Goal: Navigation & Orientation: Find specific page/section

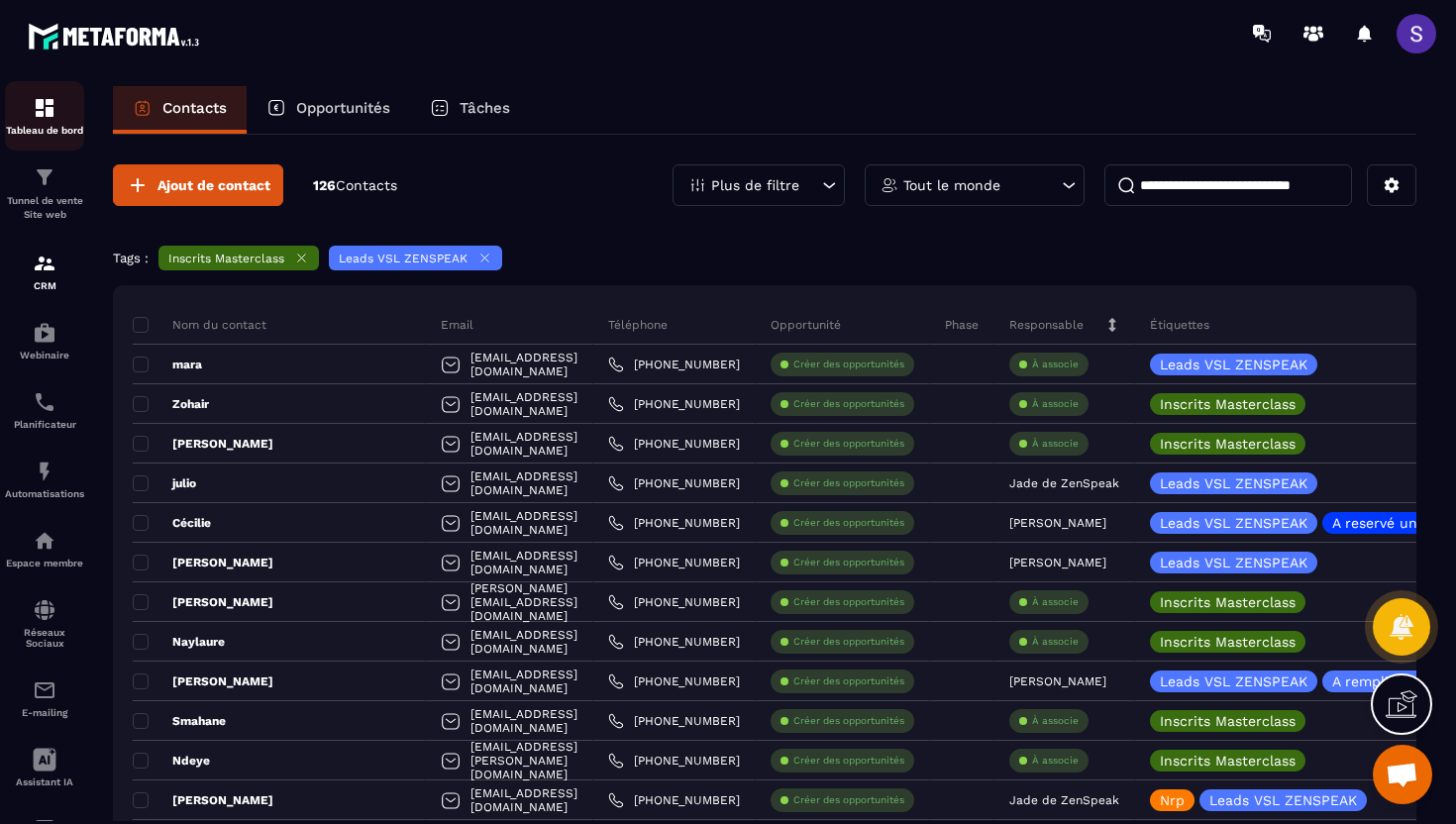
click at [40, 115] on img at bounding box center [45, 108] width 24 height 24
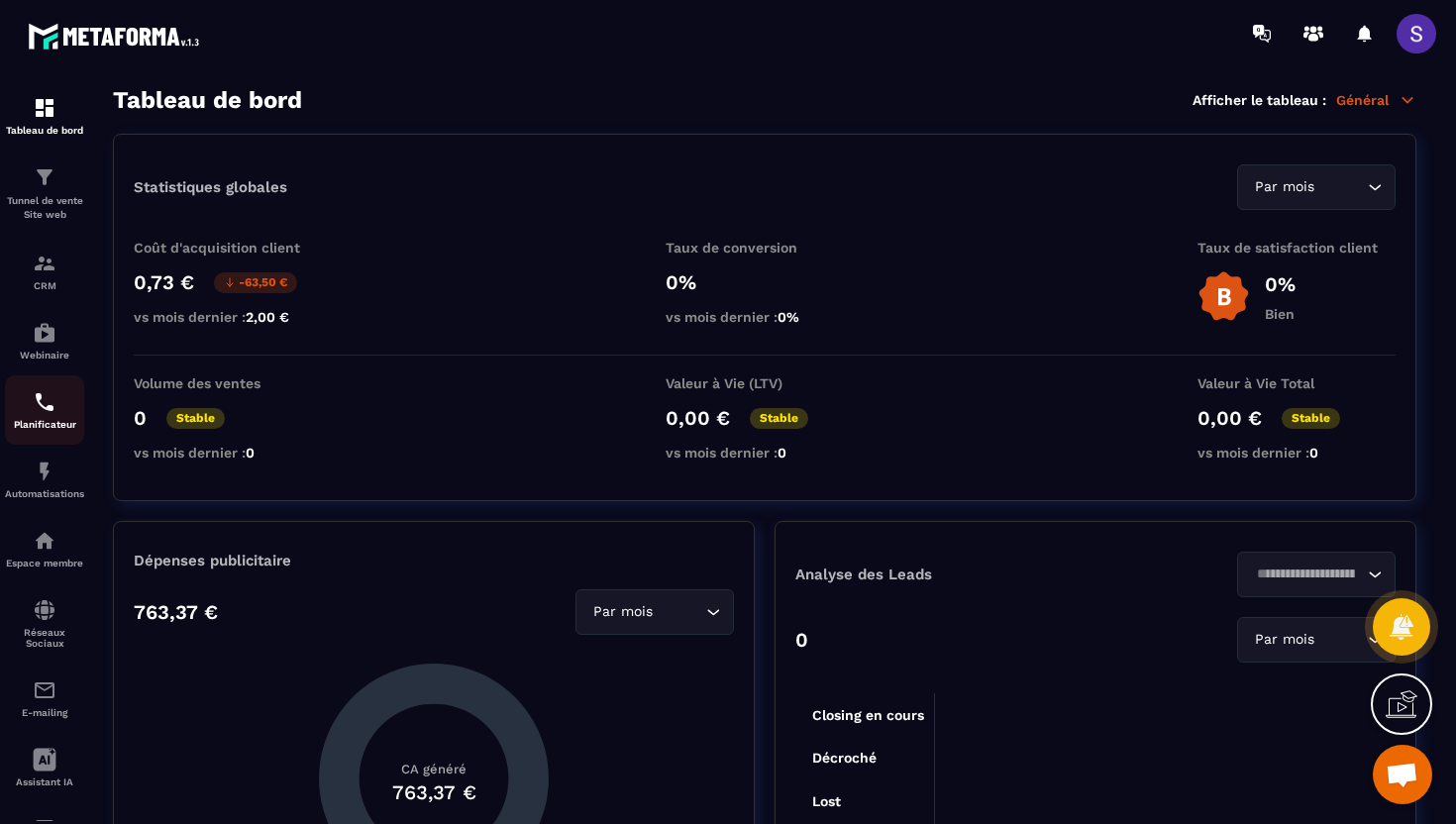
click at [44, 405] on img at bounding box center [45, 403] width 24 height 24
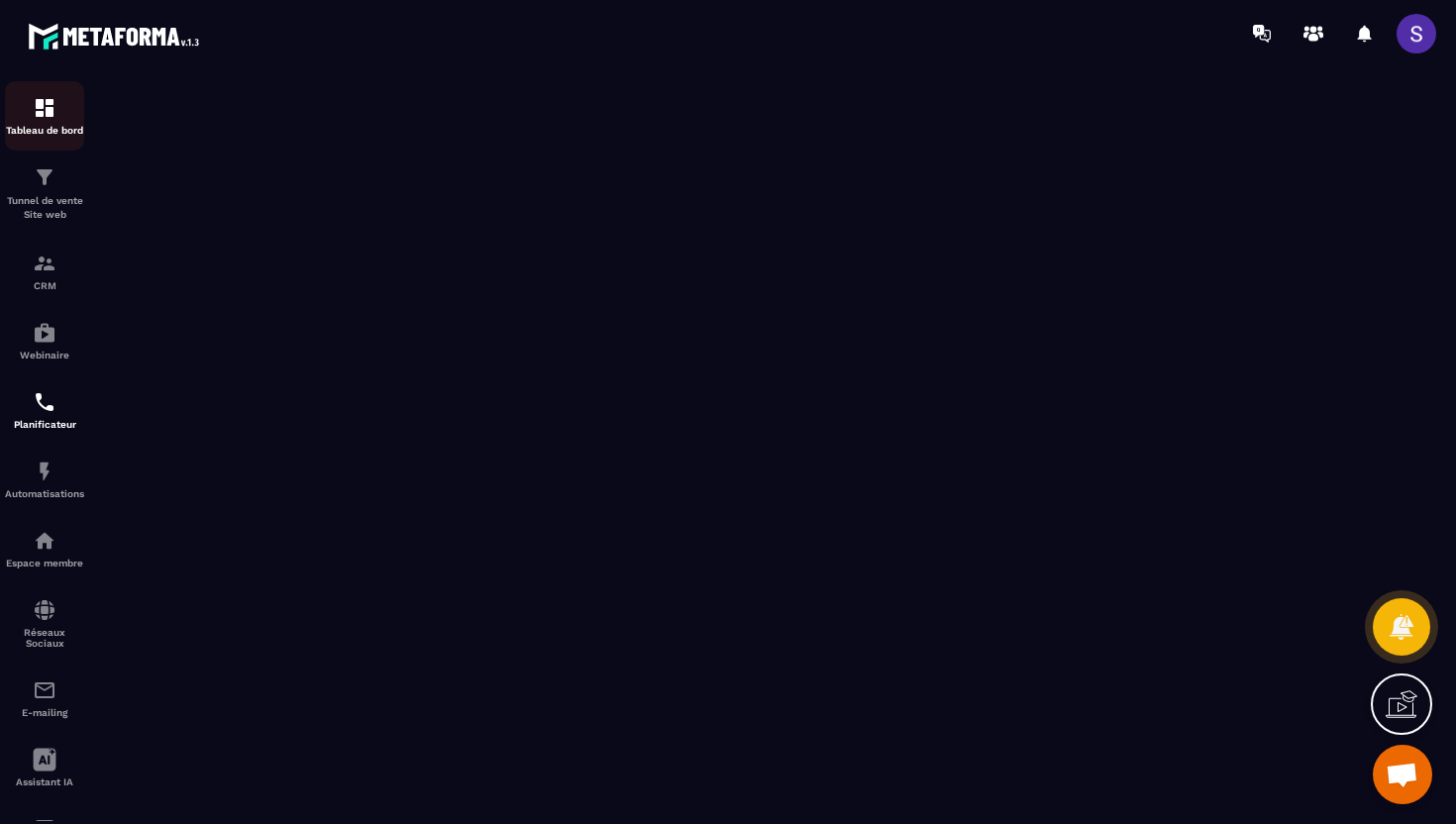
click at [47, 122] on div "Tableau de bord" at bounding box center [44, 116] width 79 height 40
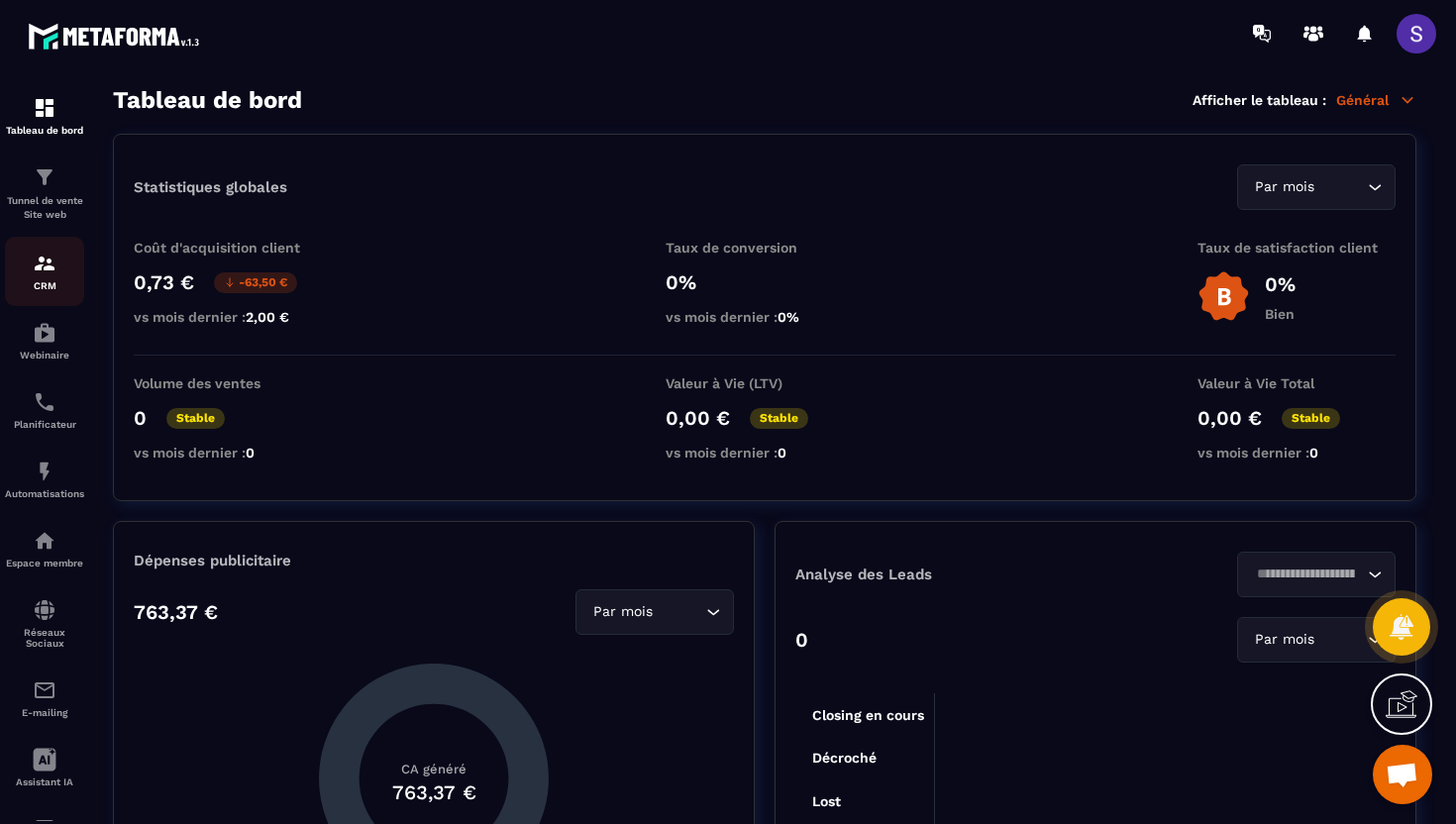
click at [46, 275] on img at bounding box center [45, 263] width 24 height 24
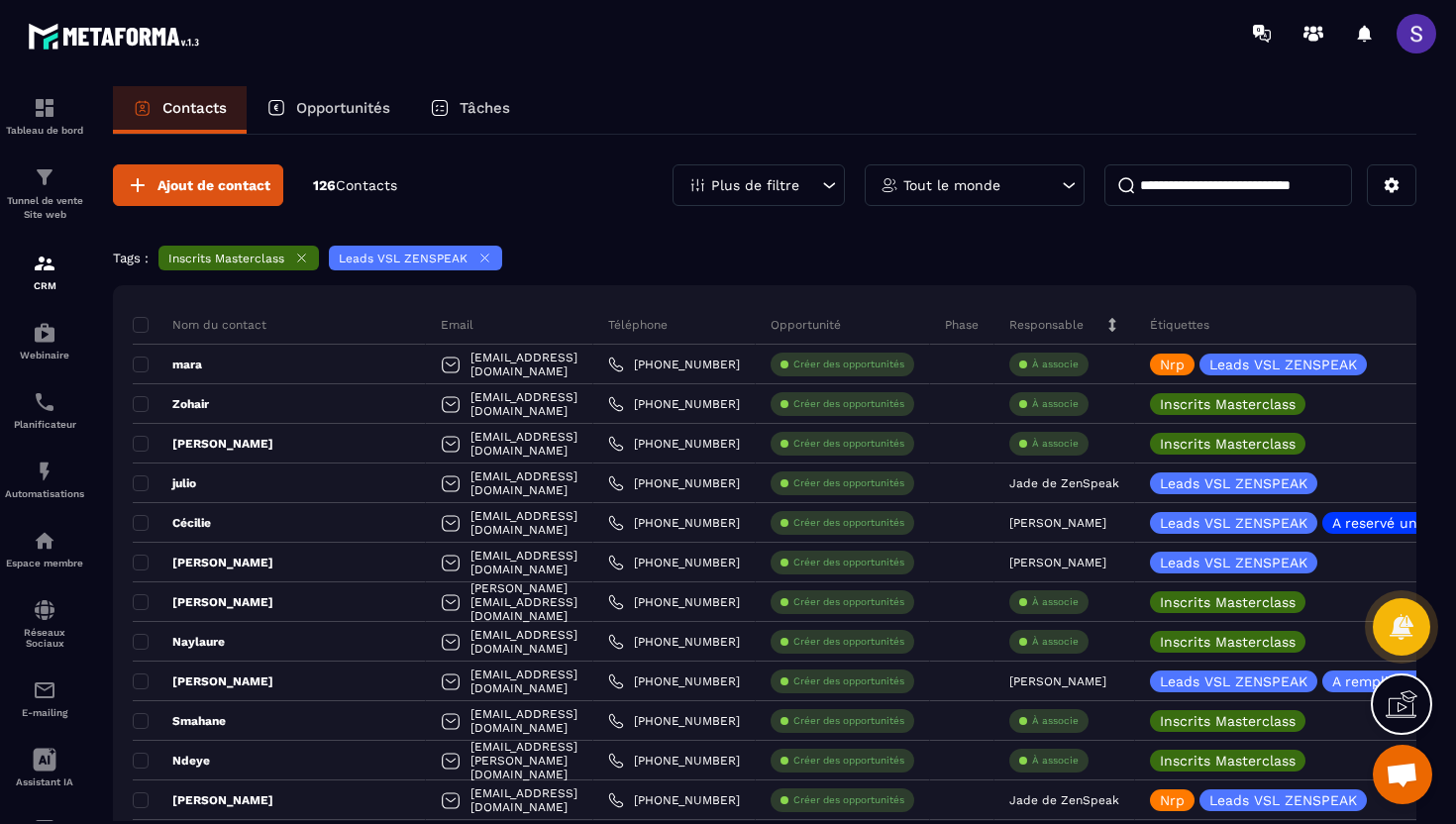
click at [481, 258] on icon at bounding box center [484, 257] width 15 height 15
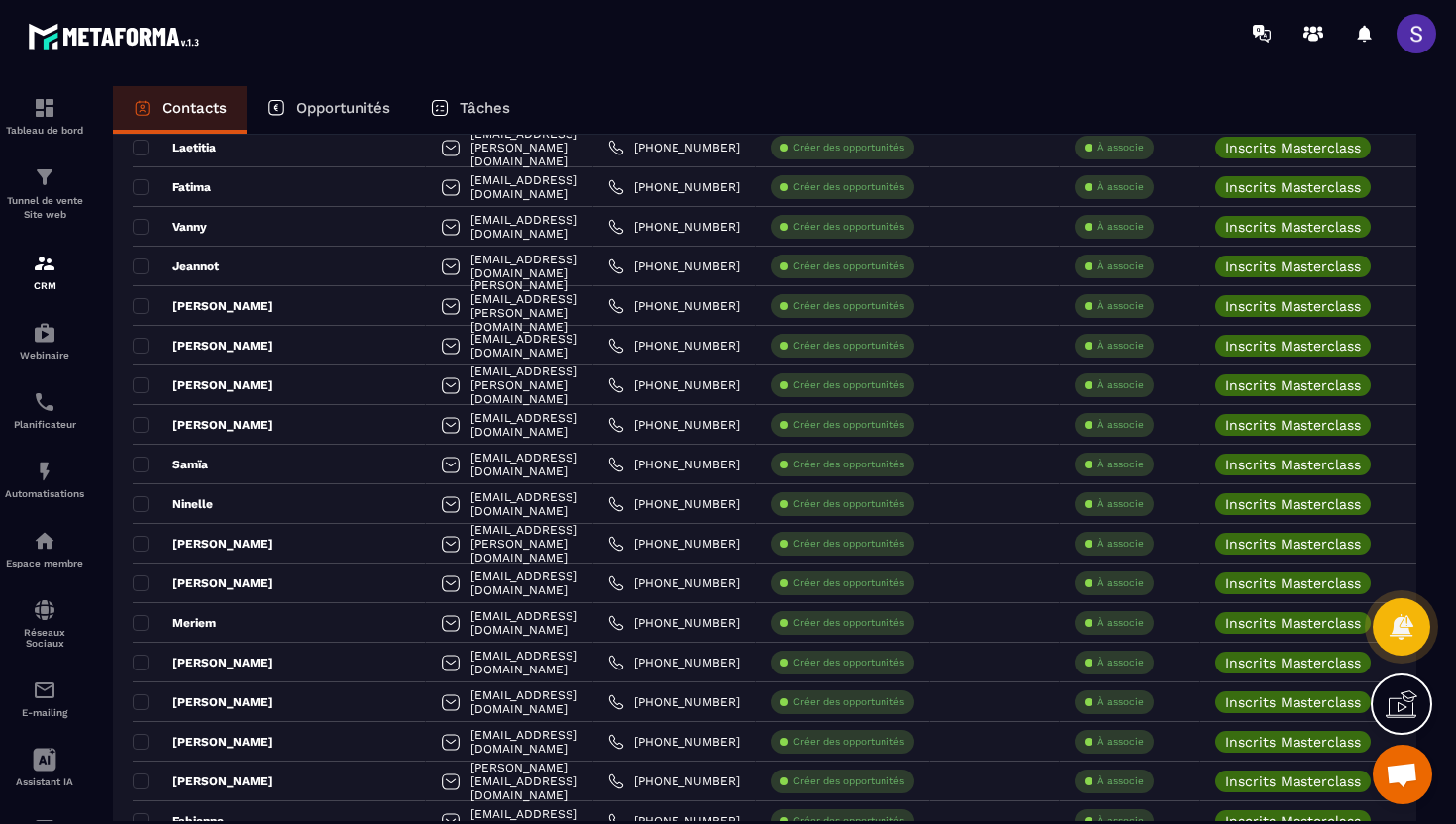
scroll to position [60, 0]
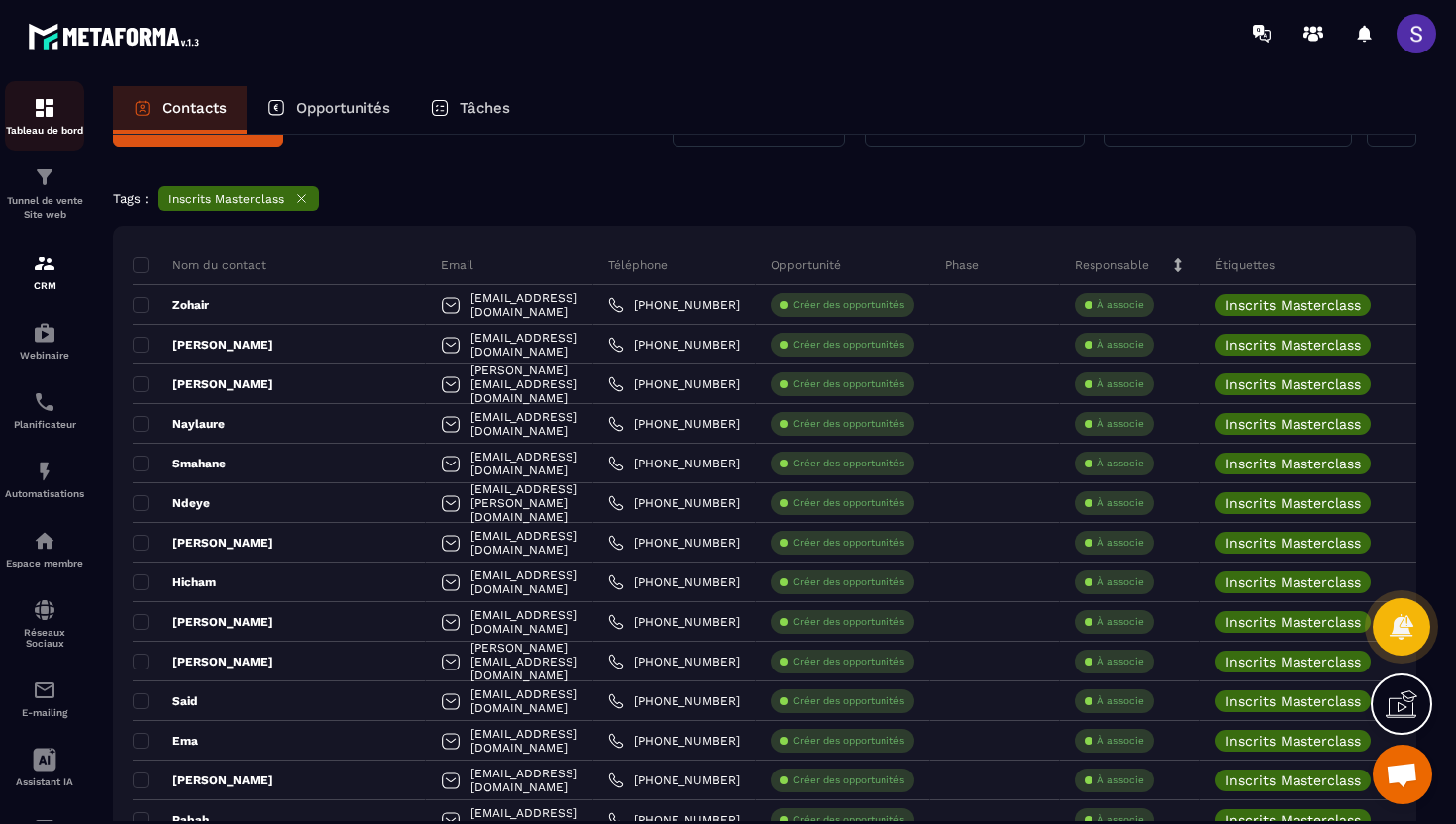
click at [47, 128] on p "Tableau de bord" at bounding box center [44, 130] width 79 height 11
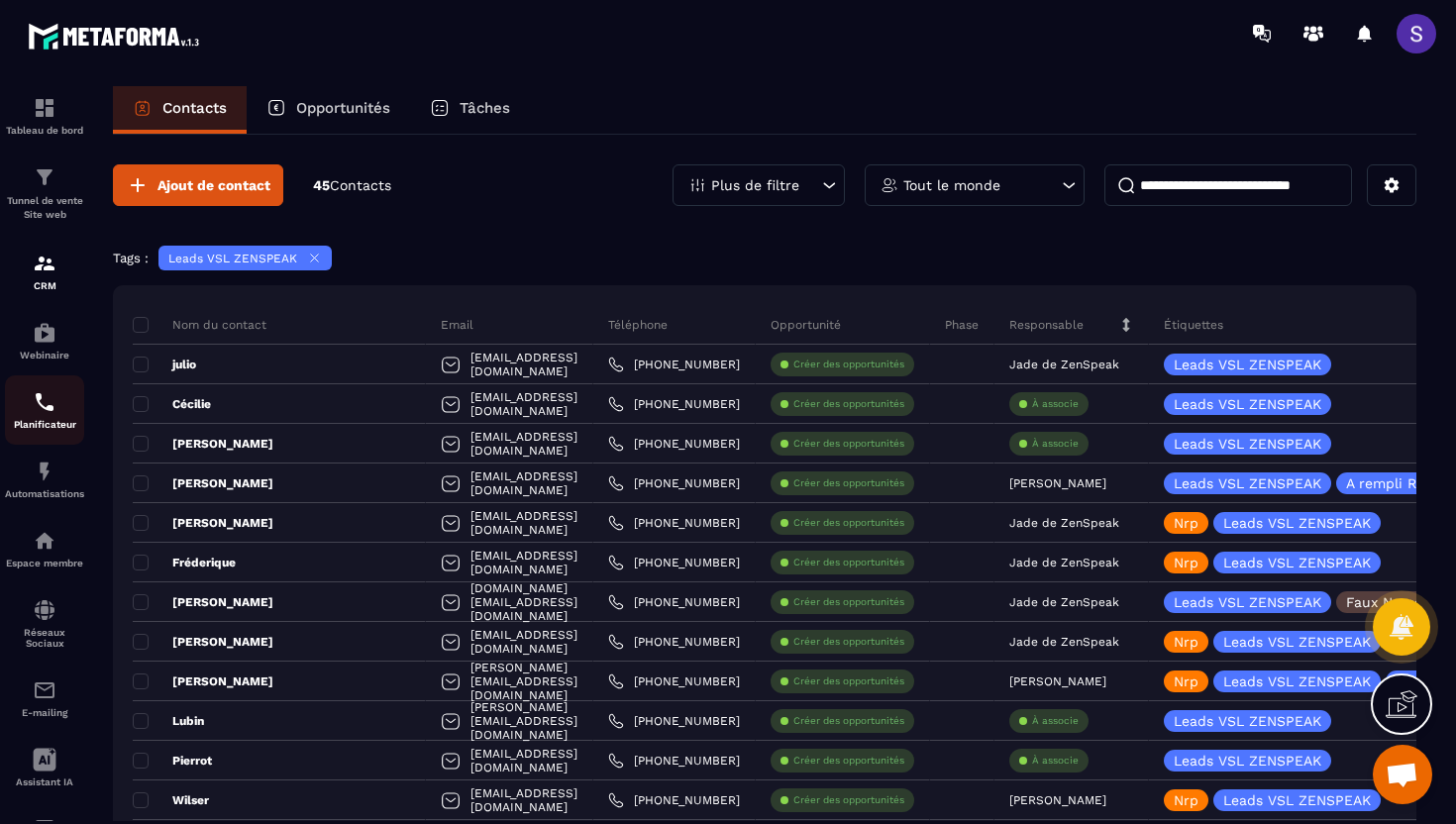
click at [42, 419] on div "Planificateur" at bounding box center [44, 411] width 79 height 40
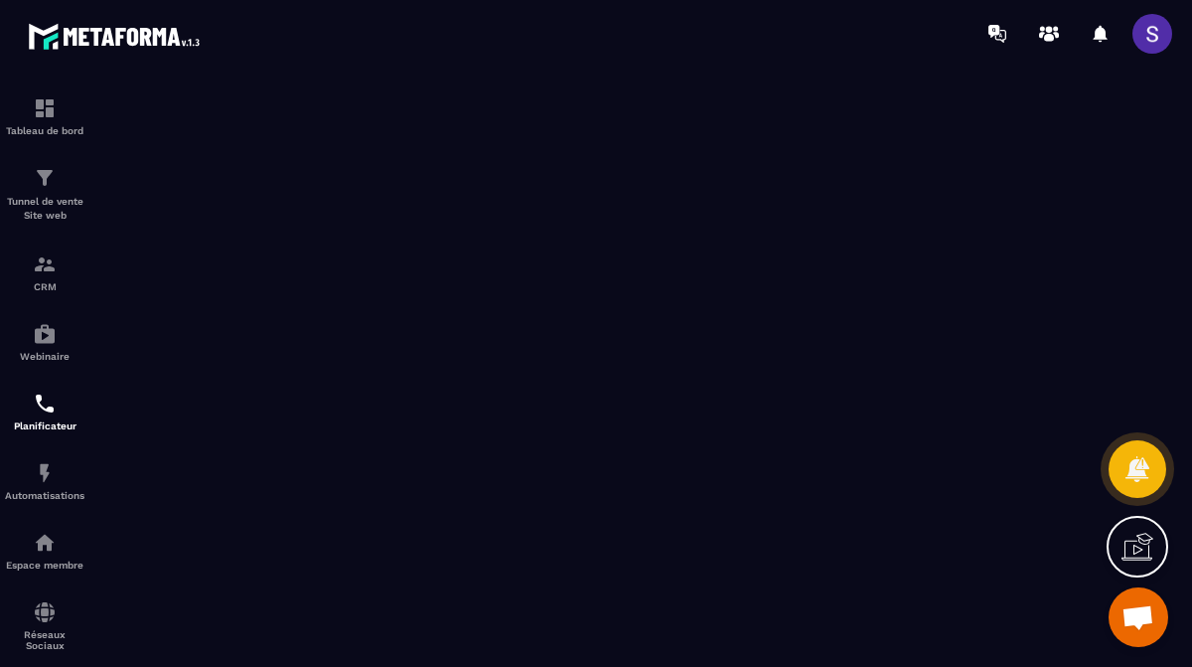
click at [665, 69] on section "Tableau de bord Tunnel de vente Site web CRM Webinaire Planificateur Automatisa…" at bounding box center [596, 367] width 1192 height 600
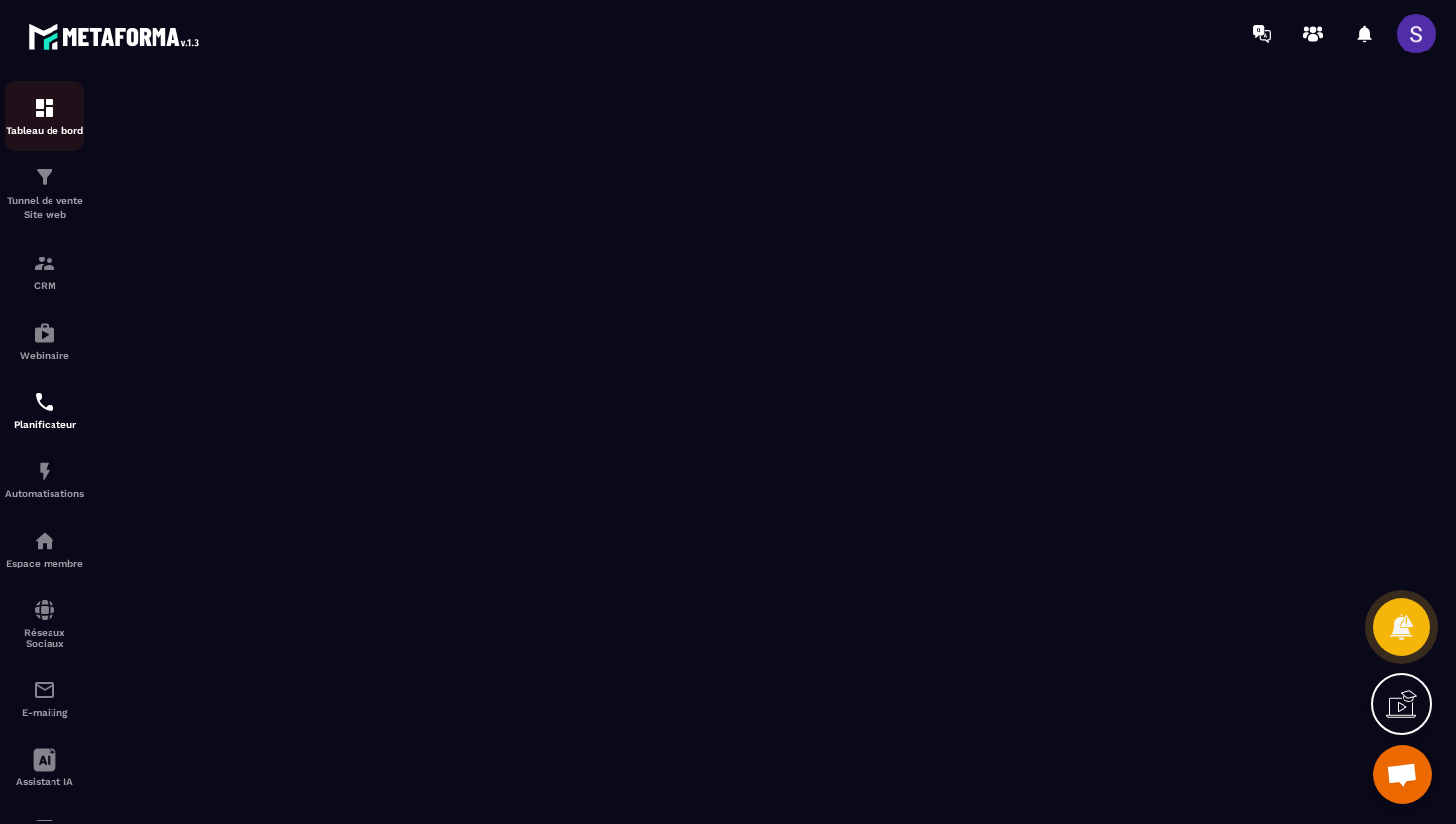
click at [42, 134] on p "Tableau de bord" at bounding box center [44, 130] width 79 height 11
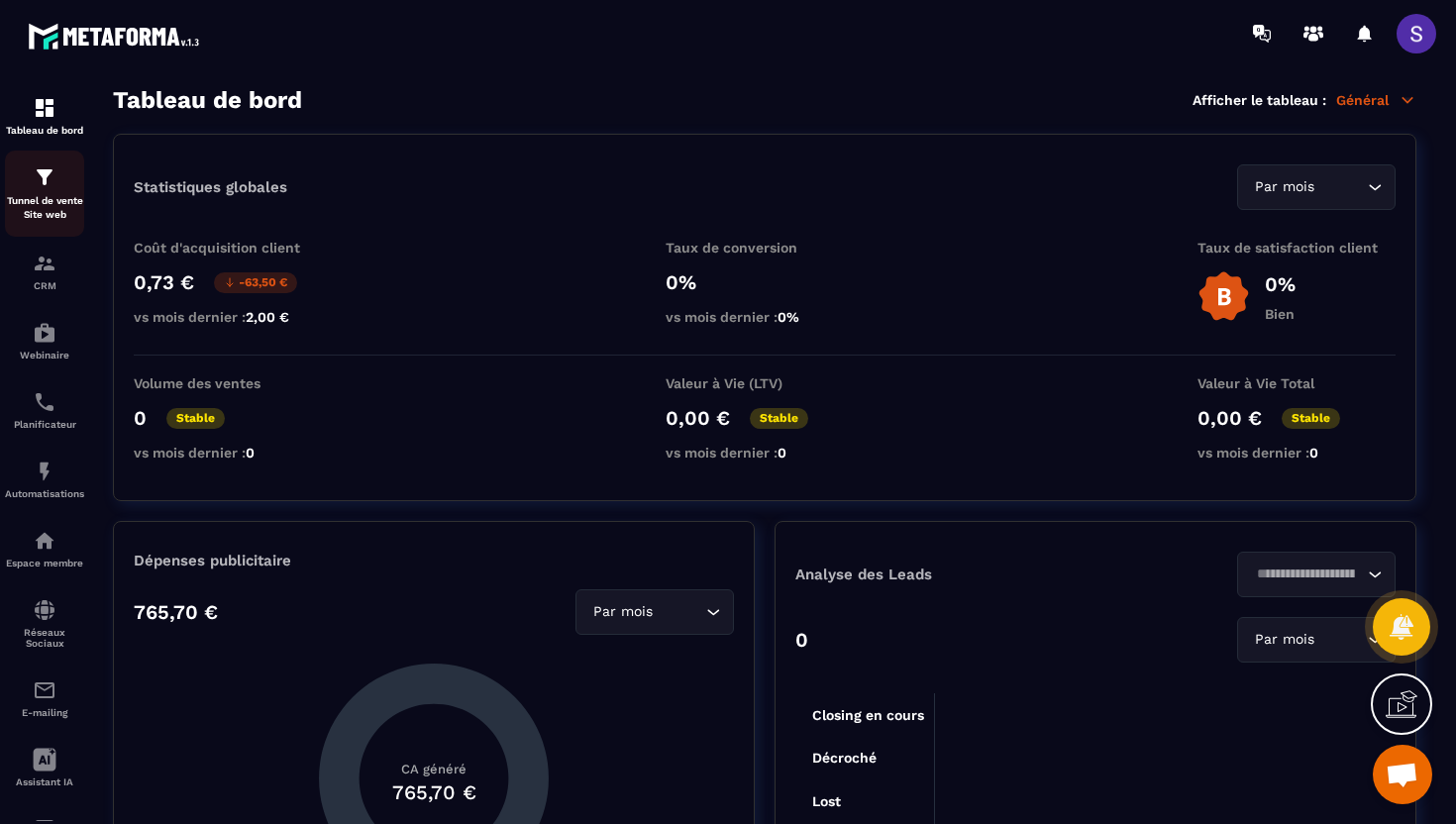
click at [53, 217] on p "Tunnel de vente Site web" at bounding box center [44, 208] width 79 height 28
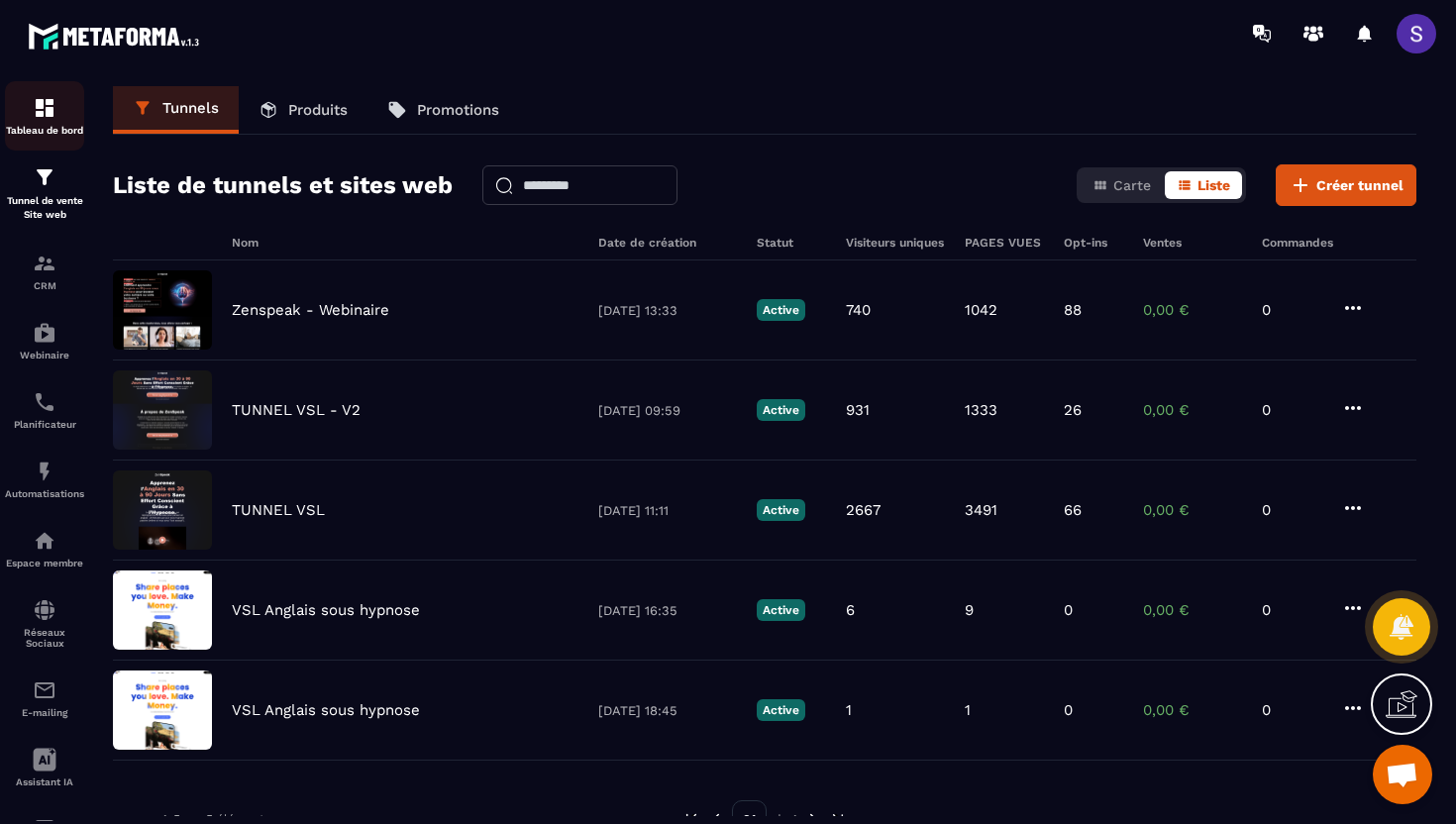
click at [38, 131] on p "Tableau de bord" at bounding box center [44, 130] width 79 height 11
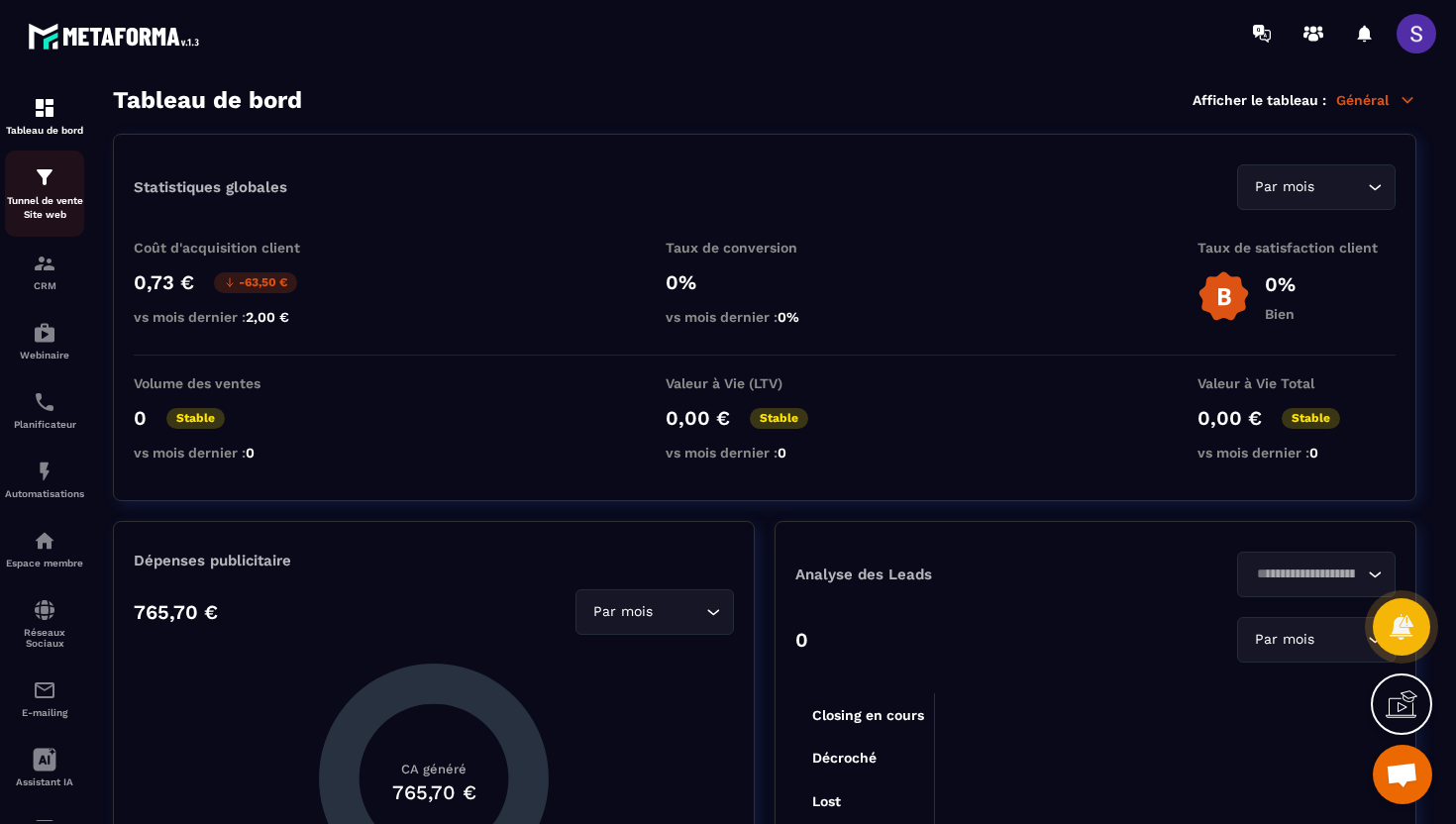
click at [47, 209] on p "Tunnel de vente Site web" at bounding box center [44, 208] width 79 height 28
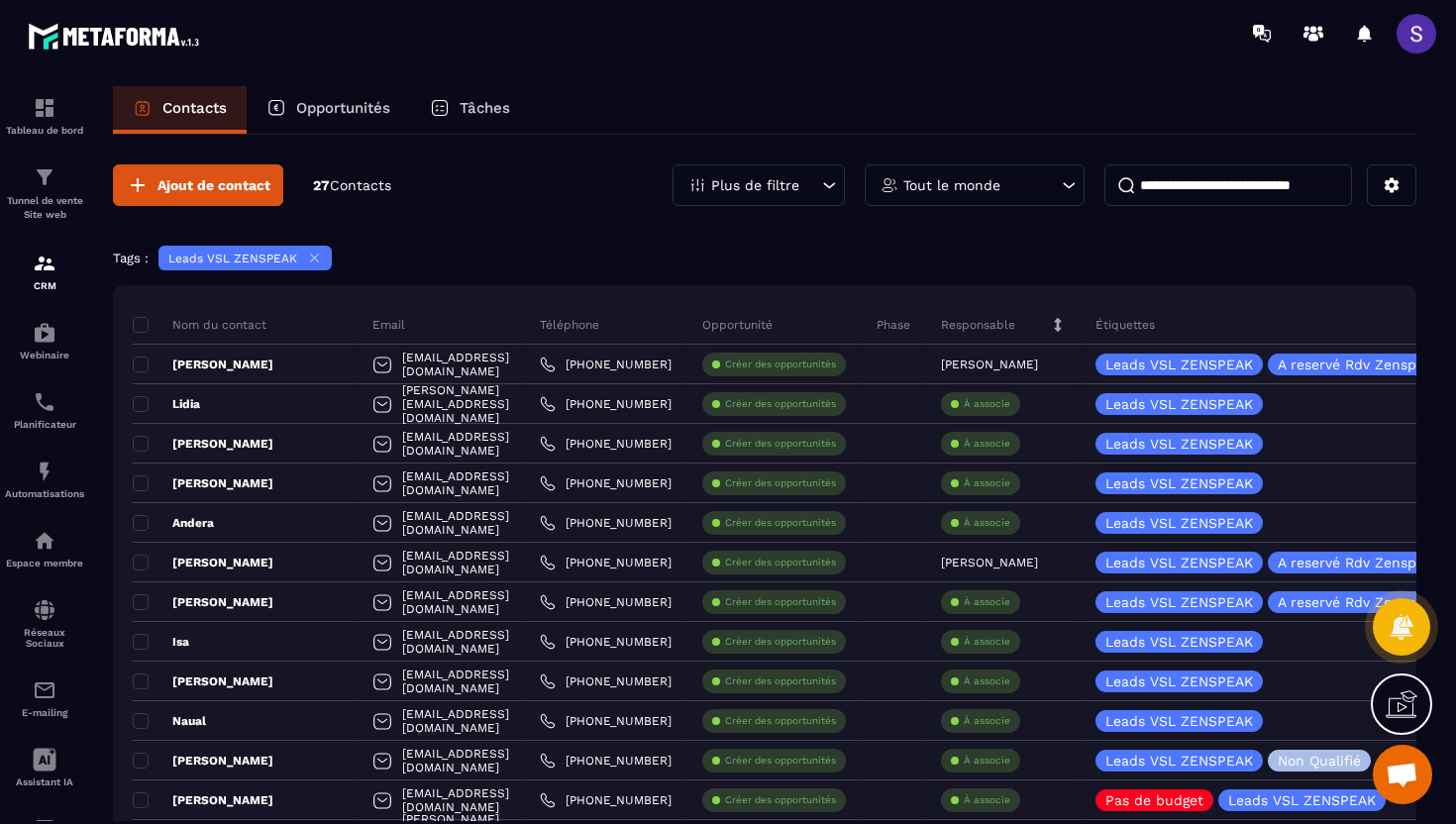
click at [1402, 35] on span at bounding box center [1416, 34] width 40 height 40
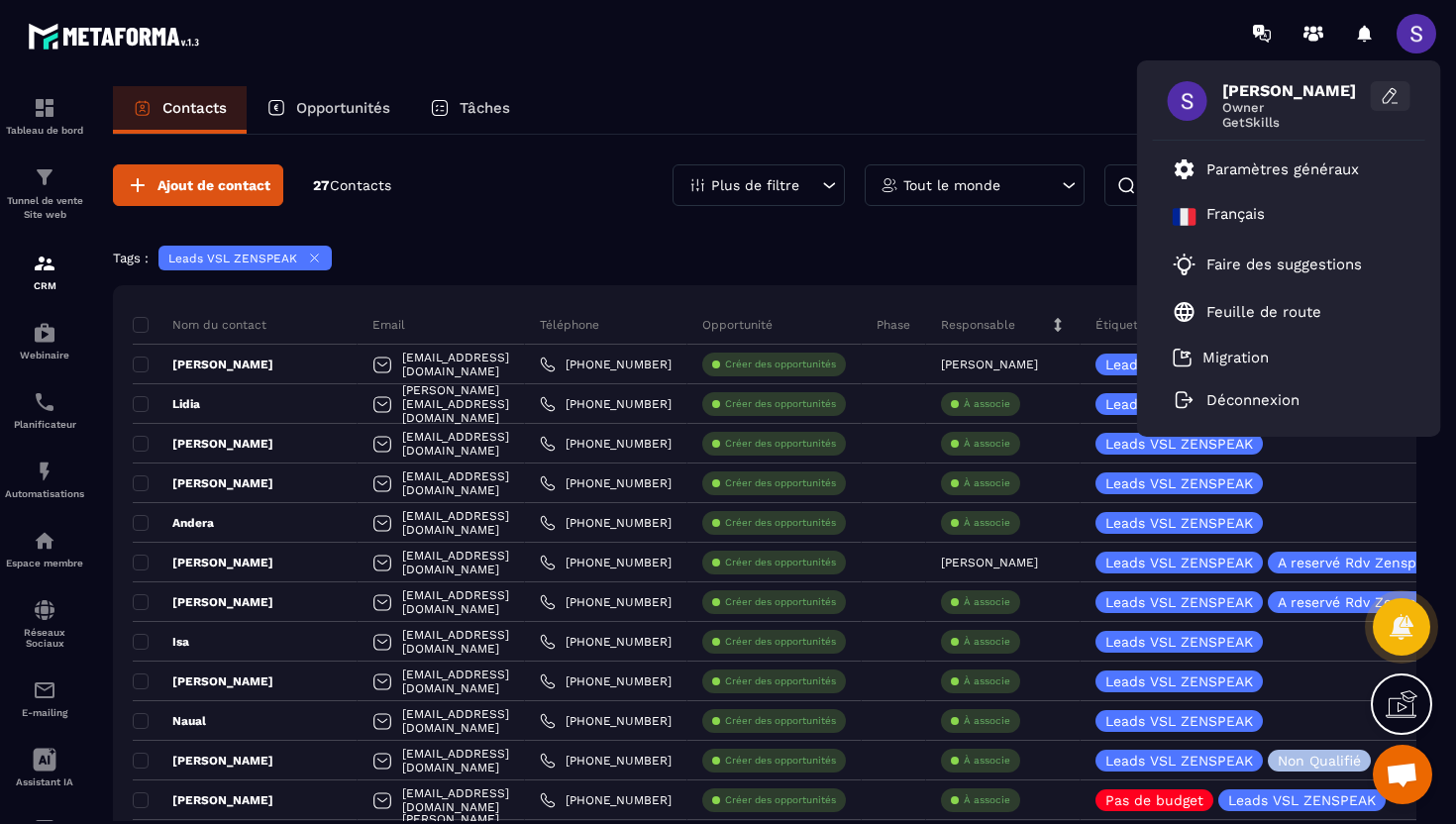
click at [1393, 98] on icon at bounding box center [1390, 96] width 20 height 20
click at [1381, 90] on icon at bounding box center [1390, 96] width 20 height 20
click at [1393, 96] on icon at bounding box center [1390, 96] width 20 height 20
